Goal: Go to known website: Access a specific website the user already knows

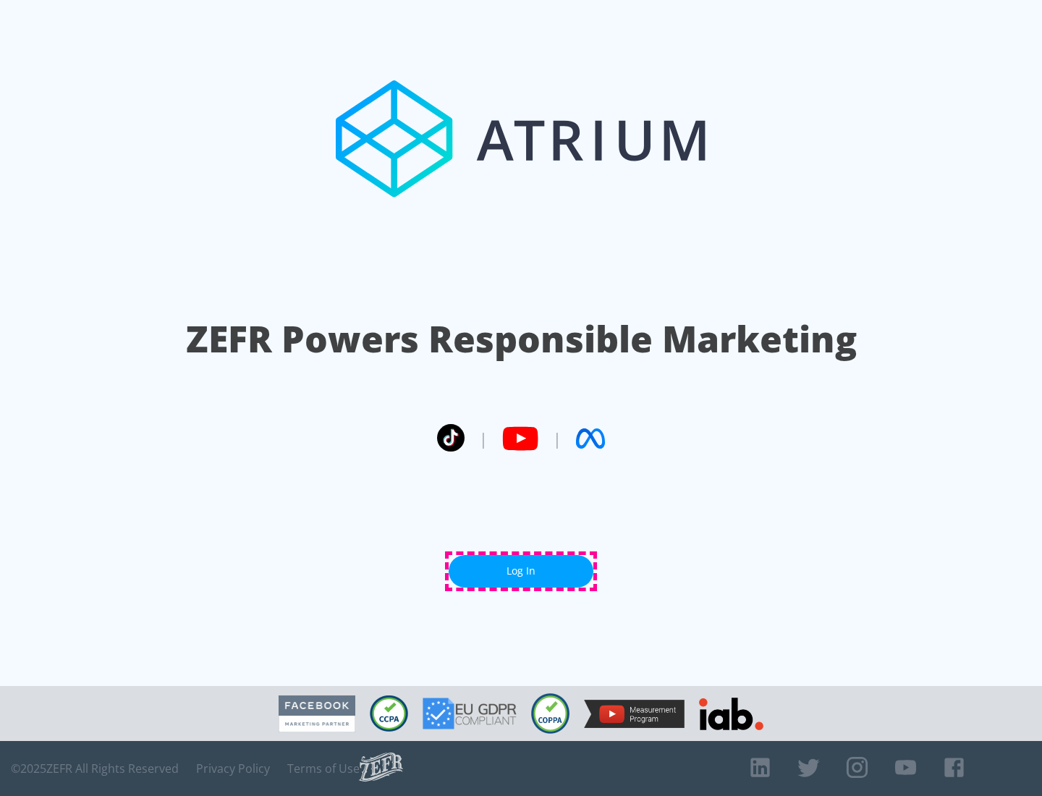
click at [521, 571] on link "Log In" at bounding box center [520, 571] width 145 height 33
